Goal: Information Seeking & Learning: Compare options

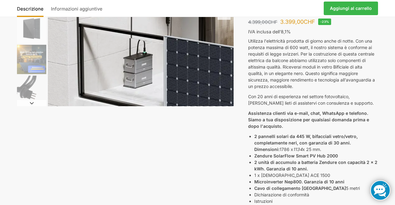
scroll to position [126, 0]
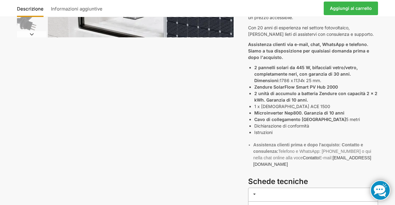
scroll to position [193, 0]
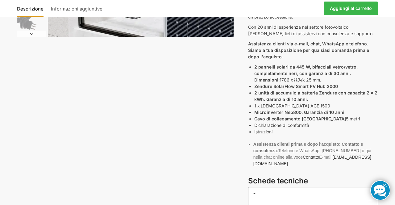
click at [176, 104] on div "Descrizione Informazioni aggiuntive 4.399,00 CHF Ursprünglicher Preis war: 4.39…" at bounding box center [197, 74] width 387 height 447
click at [337, 123] on li "Dichiarazione di conformità" at bounding box center [316, 125] width 124 height 6
click at [344, 158] on font "support@tip-top24.ch" at bounding box center [312, 159] width 118 height 11
click at [158, 126] on div "Descrizione Informazioni aggiuntive 4.399,00 CHF Ursprünglicher Preis war: 4.39…" at bounding box center [197, 74] width 387 height 447
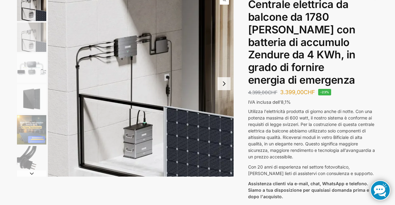
scroll to position [0, 0]
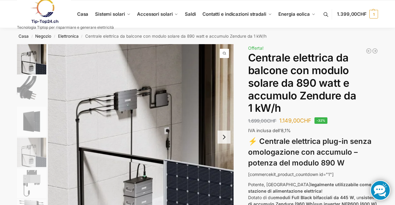
click at [101, 13] on link at bounding box center [65, 11] width 97 height 25
click at [104, 14] on link at bounding box center [65, 11] width 97 height 25
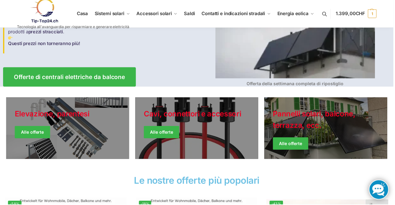
scroll to position [100, 0]
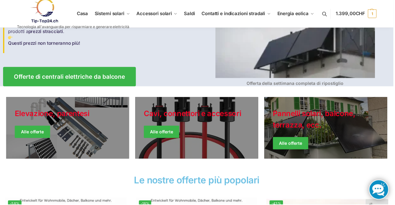
click at [309, 122] on link "Giacche invernali" at bounding box center [326, 128] width 123 height 62
click at [315, 124] on link "Giacche invernali" at bounding box center [326, 128] width 123 height 62
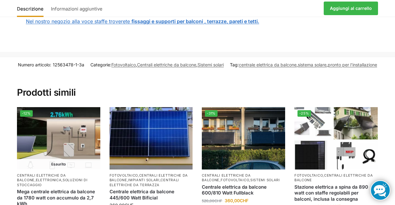
scroll to position [953, 0]
click at [153, 142] on img at bounding box center [150, 138] width 83 height 62
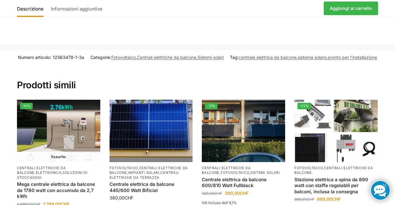
scroll to position [973, 0]
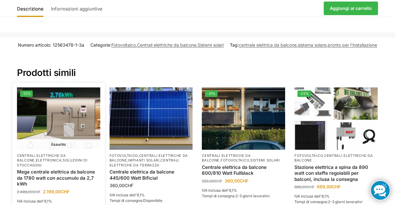
click at [76, 121] on img at bounding box center [58, 118] width 83 height 62
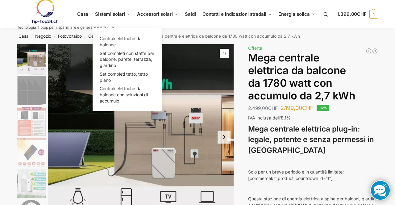
click at [118, 20] on link "Sistemi solari" at bounding box center [113, 14] width 40 height 28
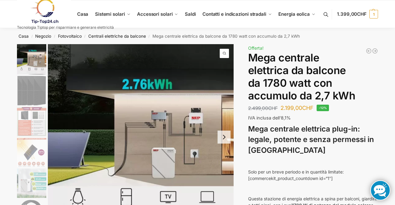
click at [105, 18] on link at bounding box center [65, 11] width 97 height 25
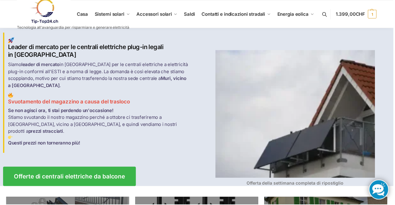
click at [294, 89] on img at bounding box center [296, 114] width 160 height 128
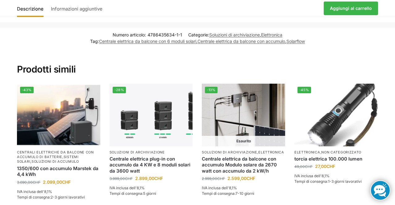
scroll to position [751, 0]
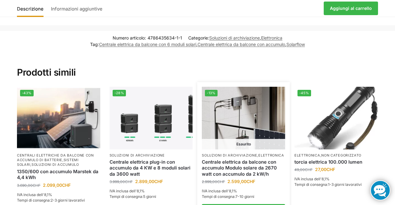
click at [246, 118] on img at bounding box center [243, 118] width 83 height 62
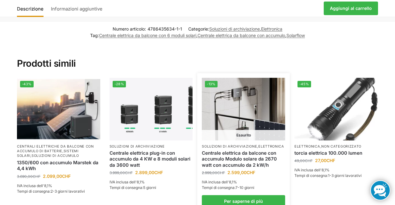
scroll to position [771, 0]
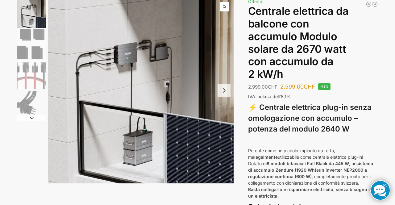
scroll to position [34, 0]
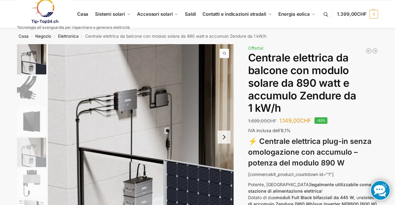
click at [108, 18] on link at bounding box center [73, 11] width 113 height 25
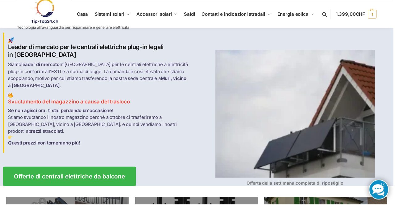
click at [311, 108] on img at bounding box center [296, 114] width 160 height 128
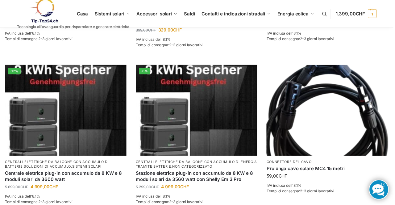
scroll to position [392, 0]
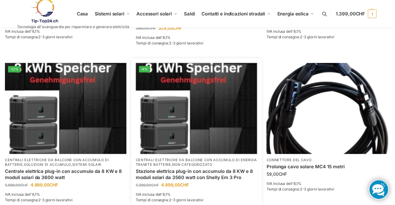
click at [190, 113] on img at bounding box center [197, 109] width 122 height 92
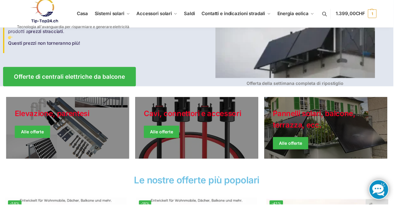
scroll to position [100, 0]
click at [302, 129] on link "Giacche invernali" at bounding box center [326, 128] width 123 height 62
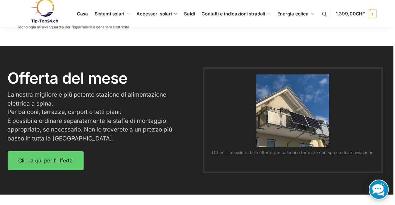
scroll to position [741, 0]
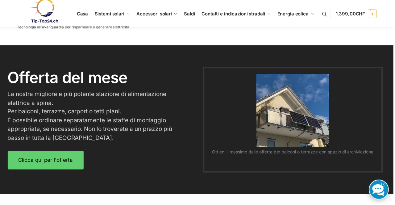
click at [314, 125] on img at bounding box center [293, 110] width 73 height 73
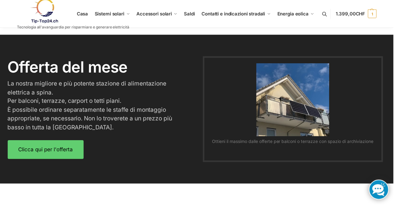
scroll to position [761, 0]
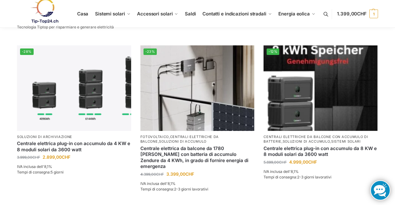
scroll to position [637, 0]
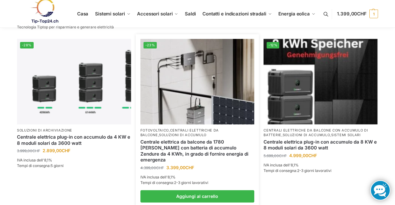
click at [194, 105] on img at bounding box center [197, 81] width 114 height 85
